Goal: Find specific page/section: Find specific page/section

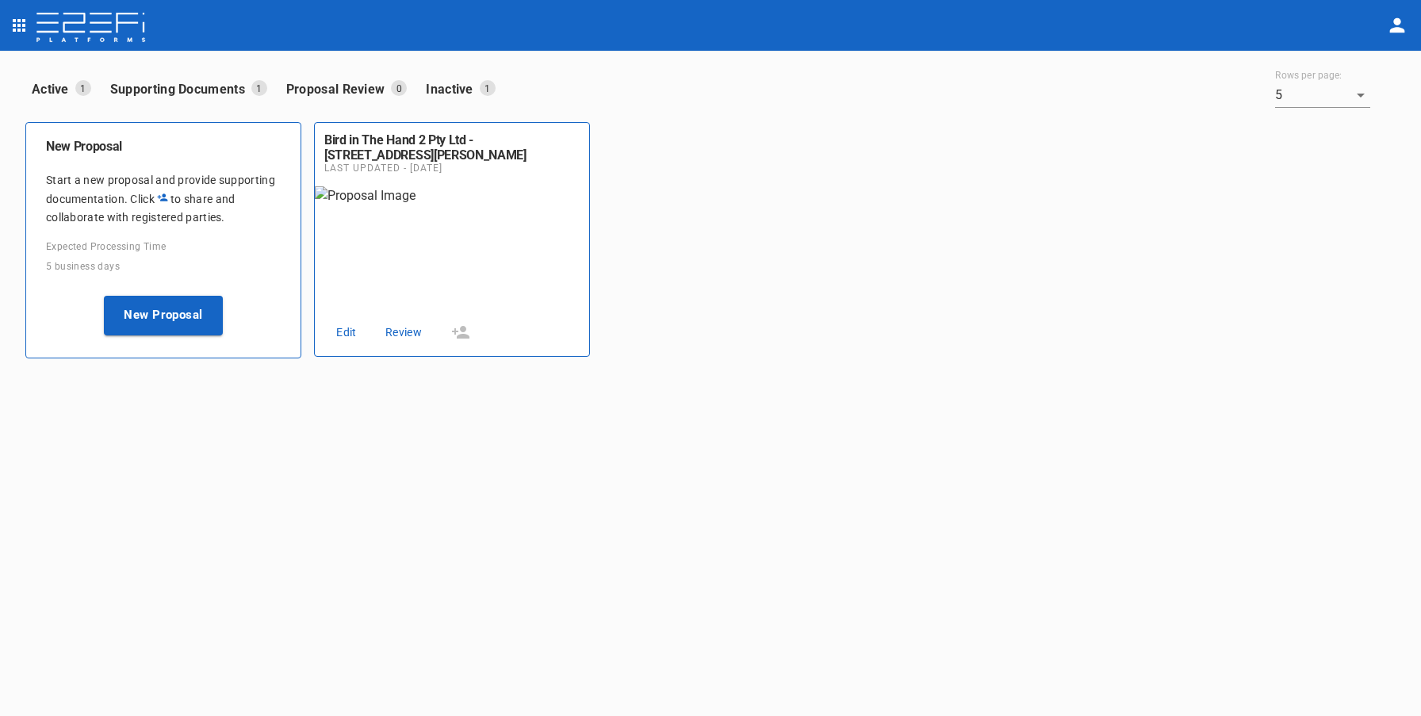
click at [19, 30] on icon "open drawer" at bounding box center [19, 25] width 13 height 13
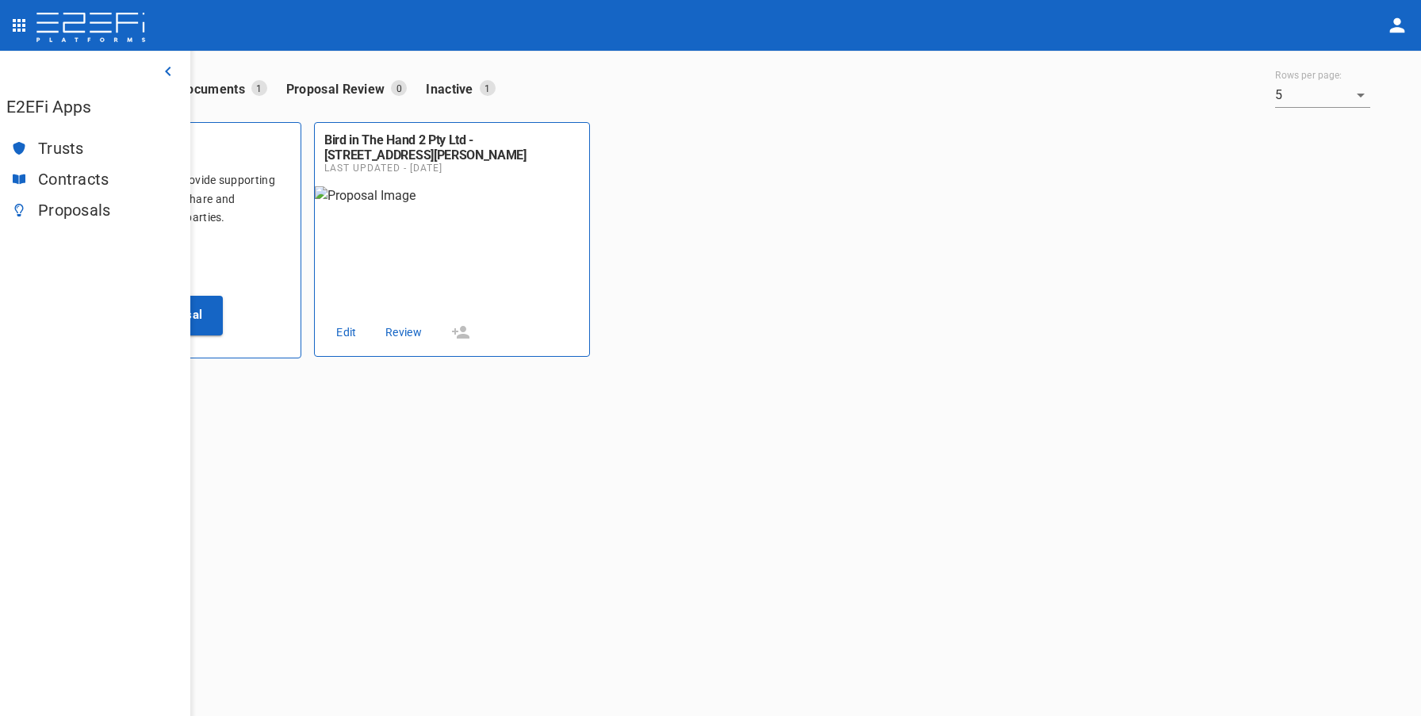
click at [59, 139] on div "Trusts" at bounding box center [95, 148] width 190 height 31
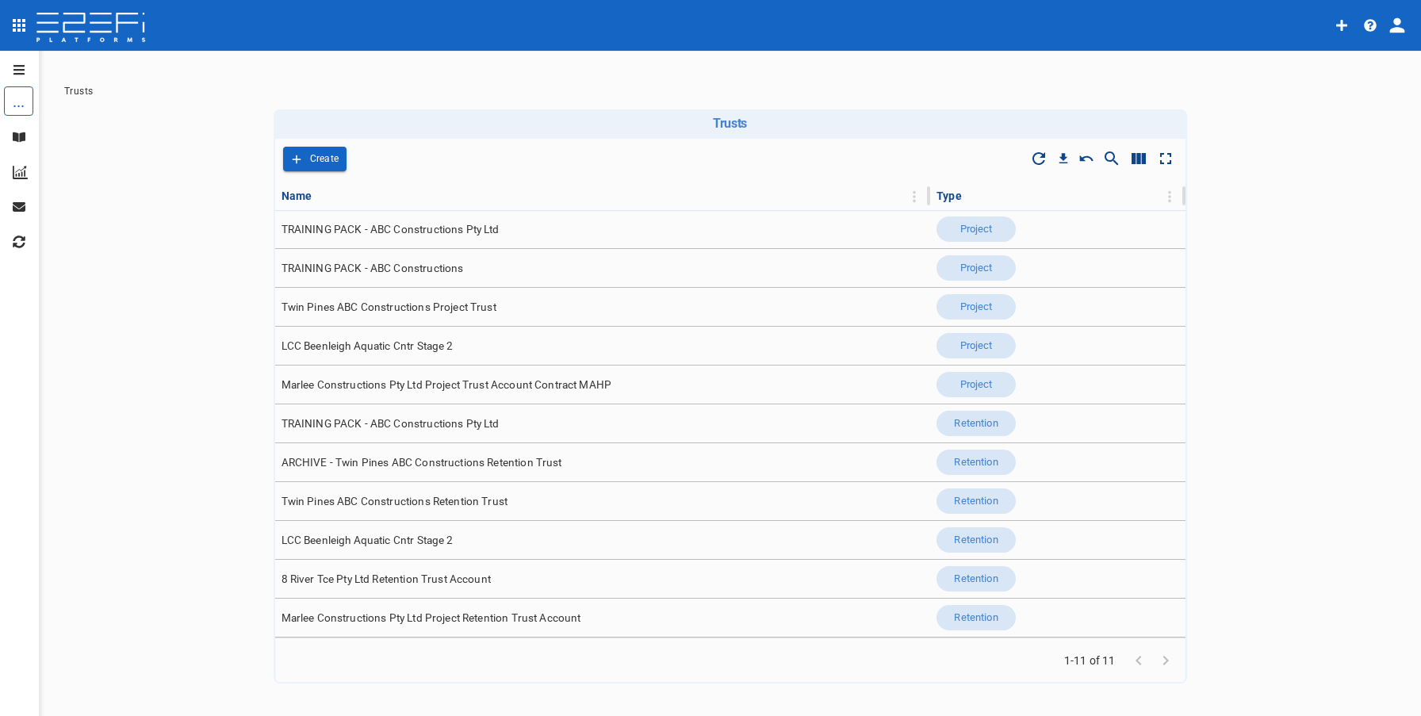
click at [21, 76] on button "open drawer" at bounding box center [16, 69] width 32 height 25
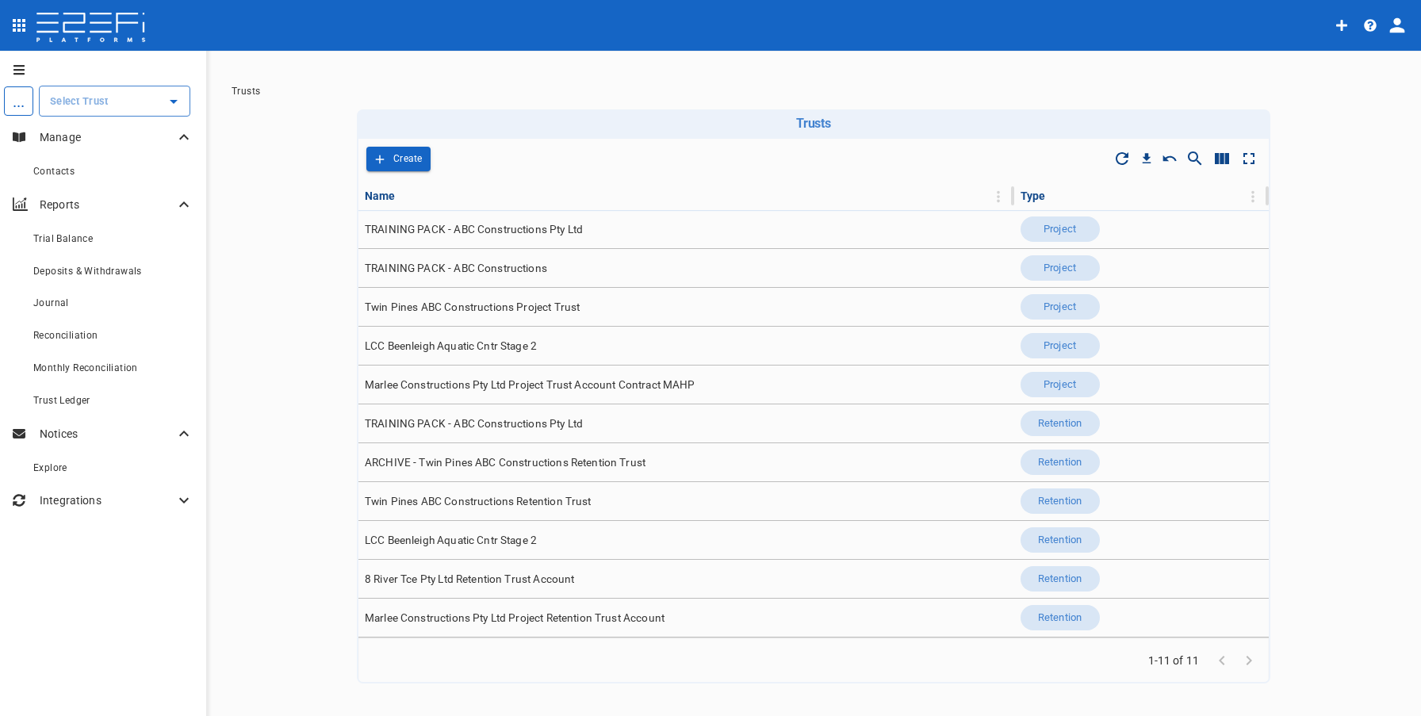
click at [21, 75] on icon "open drawer" at bounding box center [19, 69] width 13 height 13
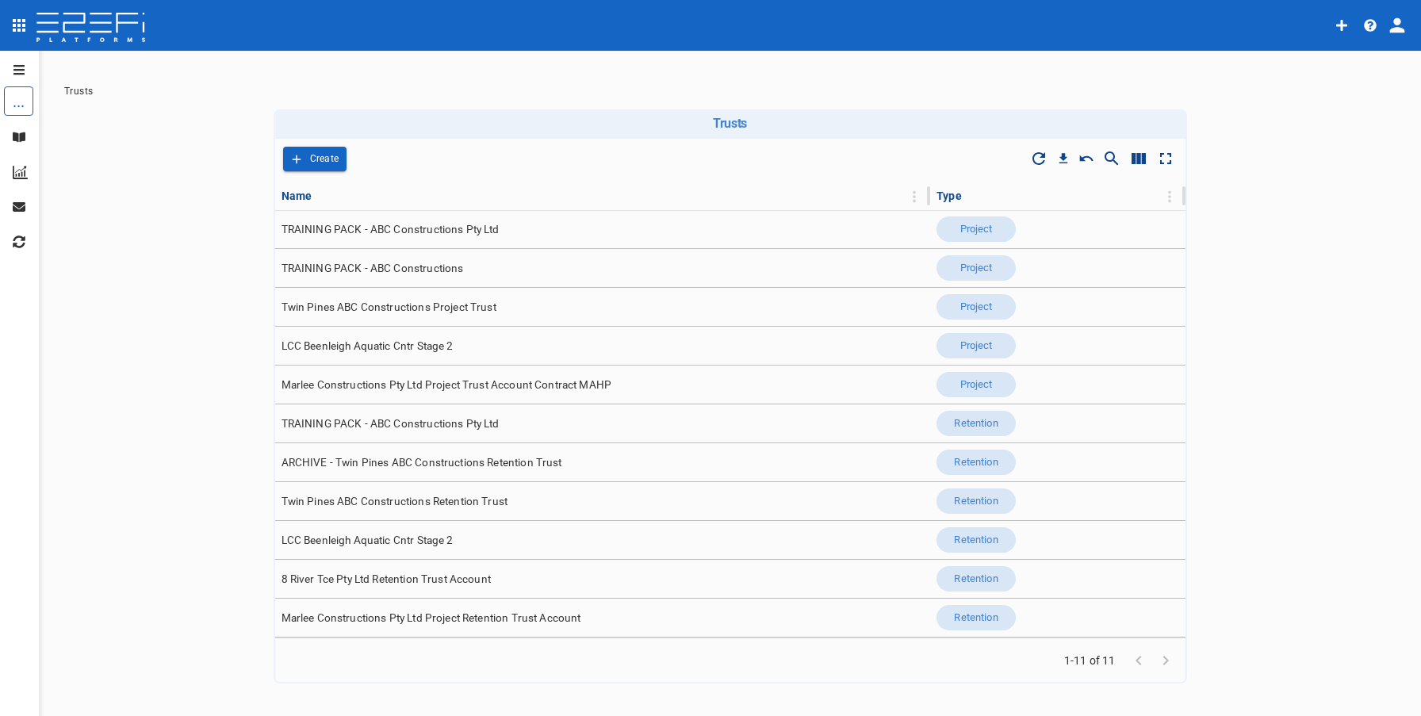
click at [1398, 33] on icon "profile" at bounding box center [1398, 25] width 22 height 22
click at [1358, 71] on span "Organisation" at bounding box center [1351, 69] width 67 height 18
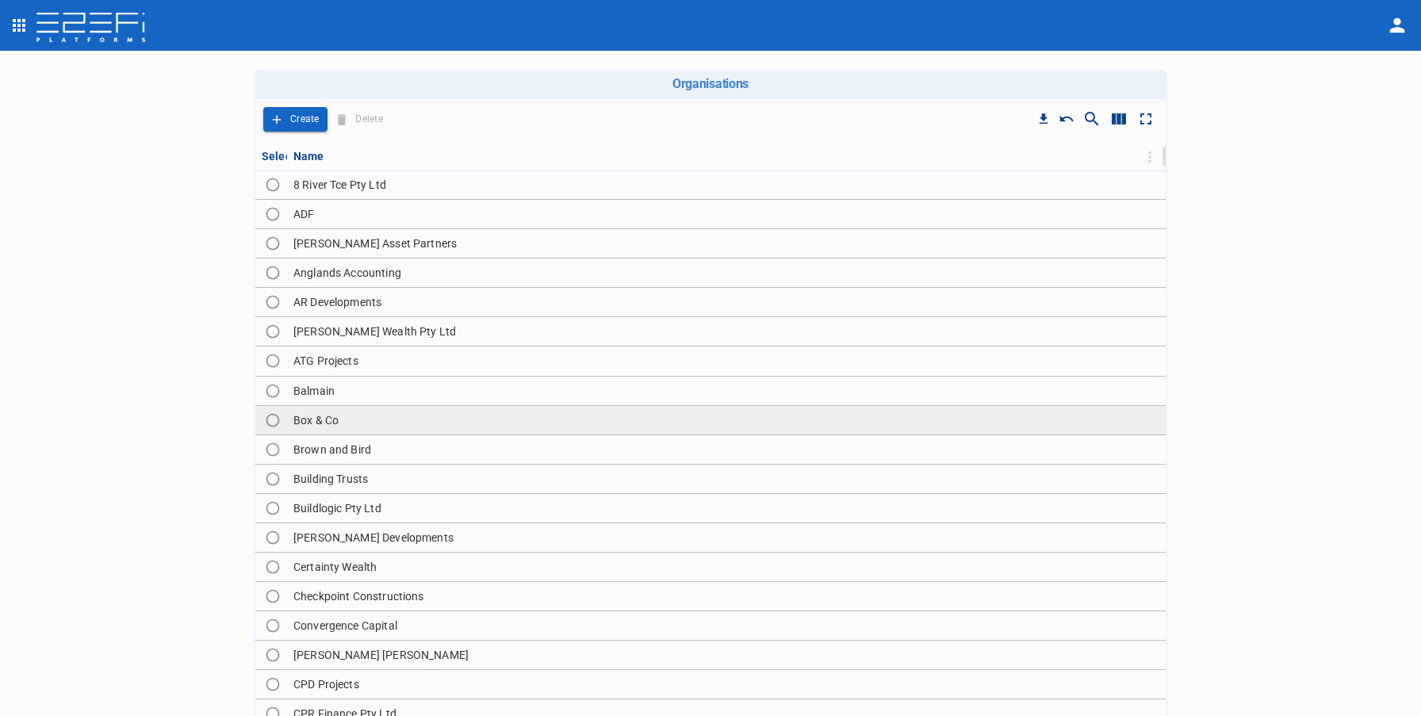
scroll to position [21, 0]
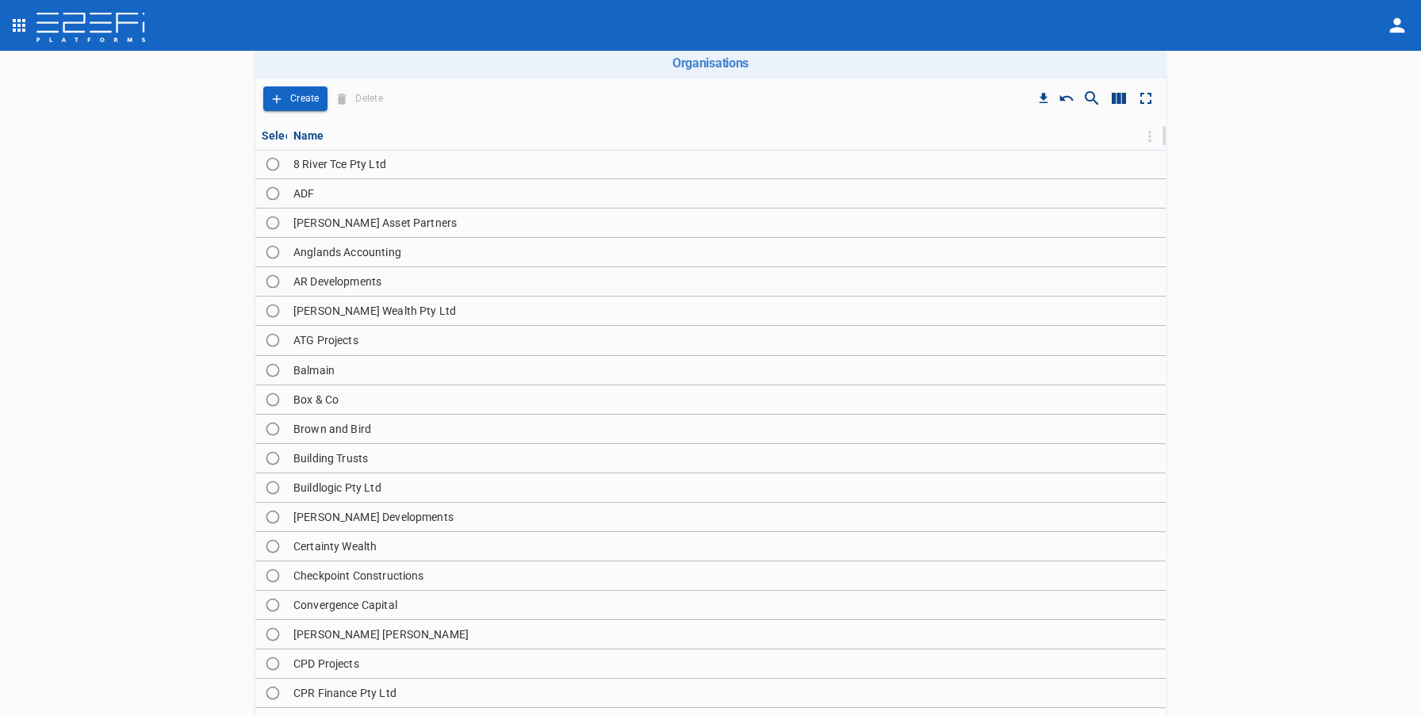
click at [1091, 102] on icon "Show/Hide search" at bounding box center [1092, 98] width 19 height 19
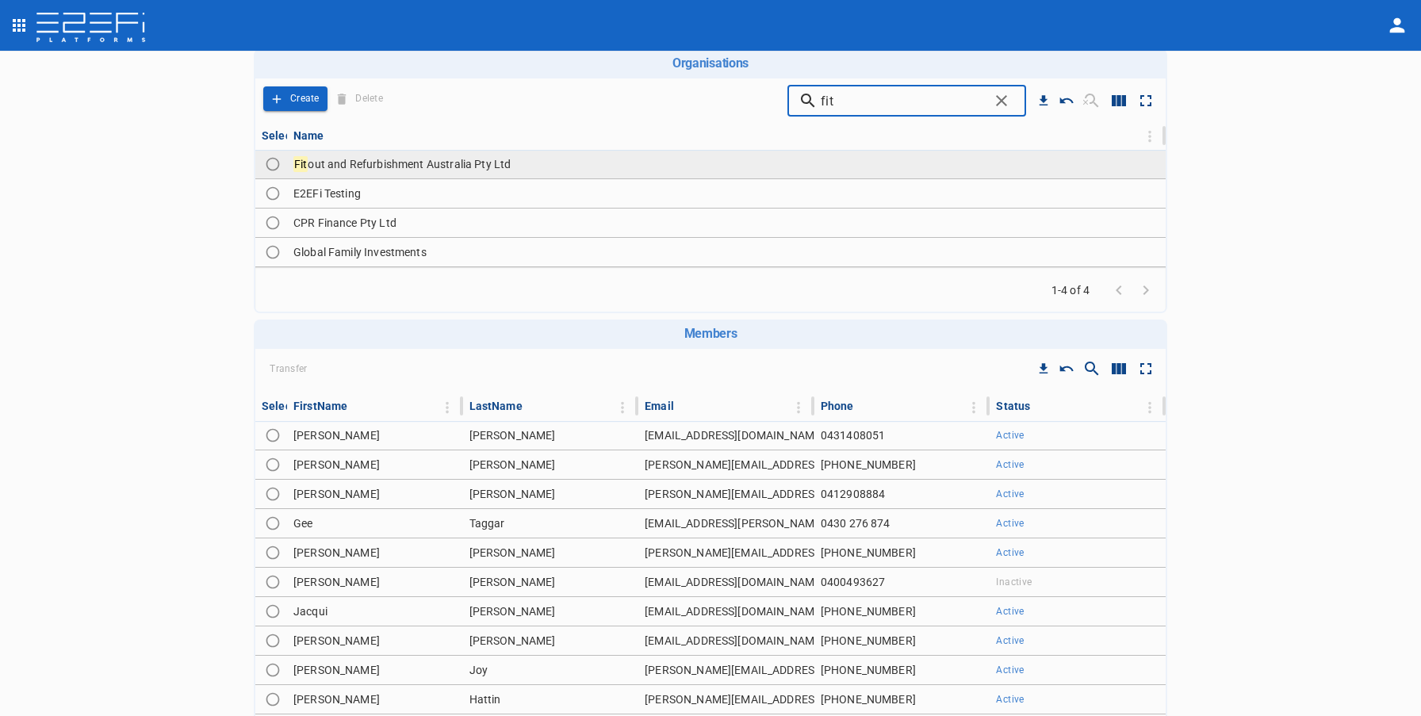
type input "fit"
click at [497, 167] on span "out and Refurbishment Australia Pty Ltd" at bounding box center [409, 164] width 203 height 13
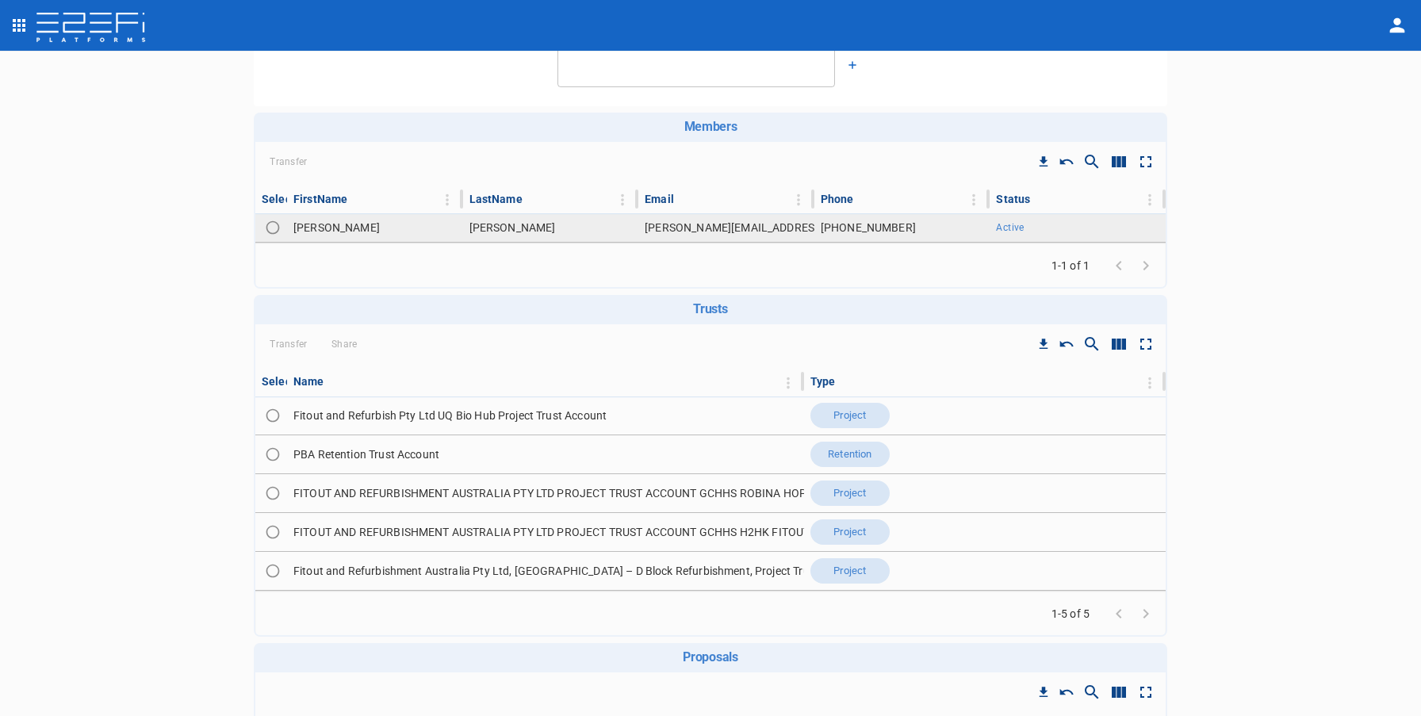
scroll to position [236, 0]
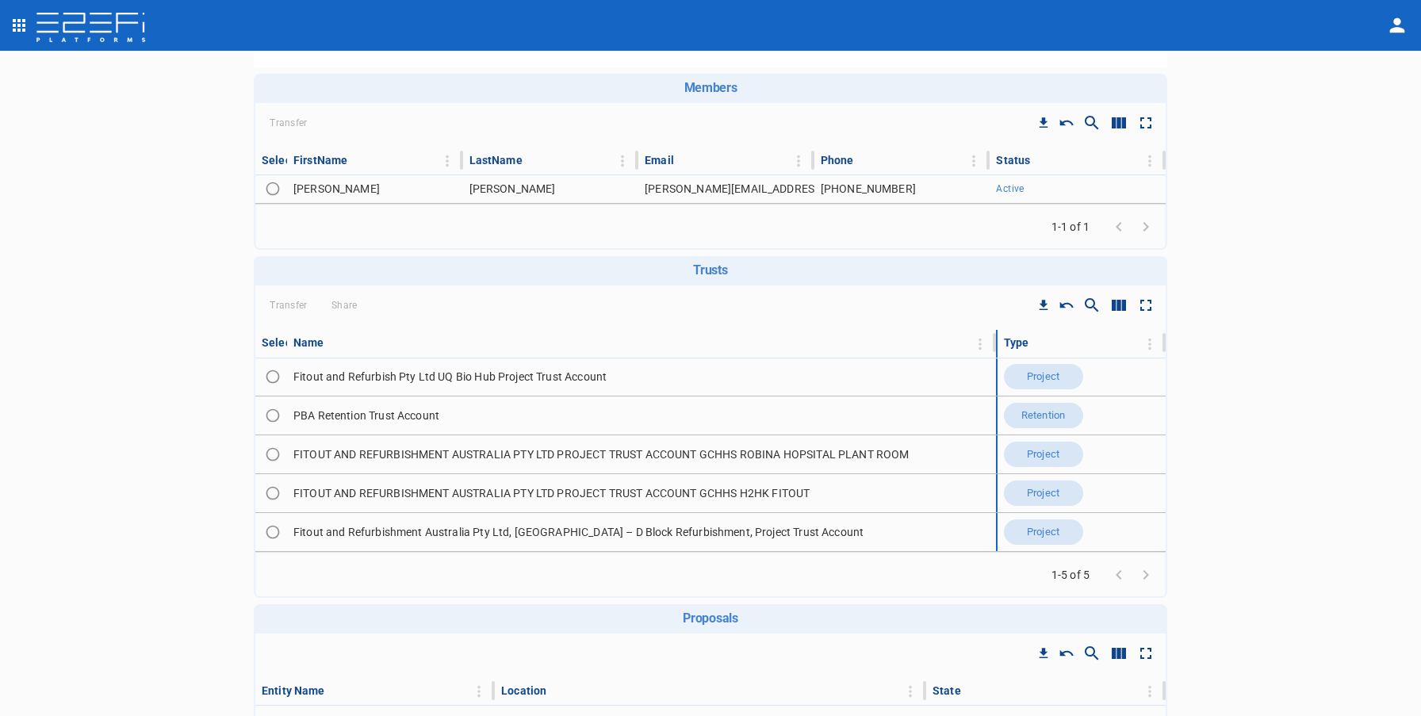
drag, startPoint x: 801, startPoint y: 339, endPoint x: 955, endPoint y: 330, distance: 154.1
click at [955, 330] on th "Name" at bounding box center [642, 343] width 711 height 27
